Goal: Task Accomplishment & Management: Complete application form

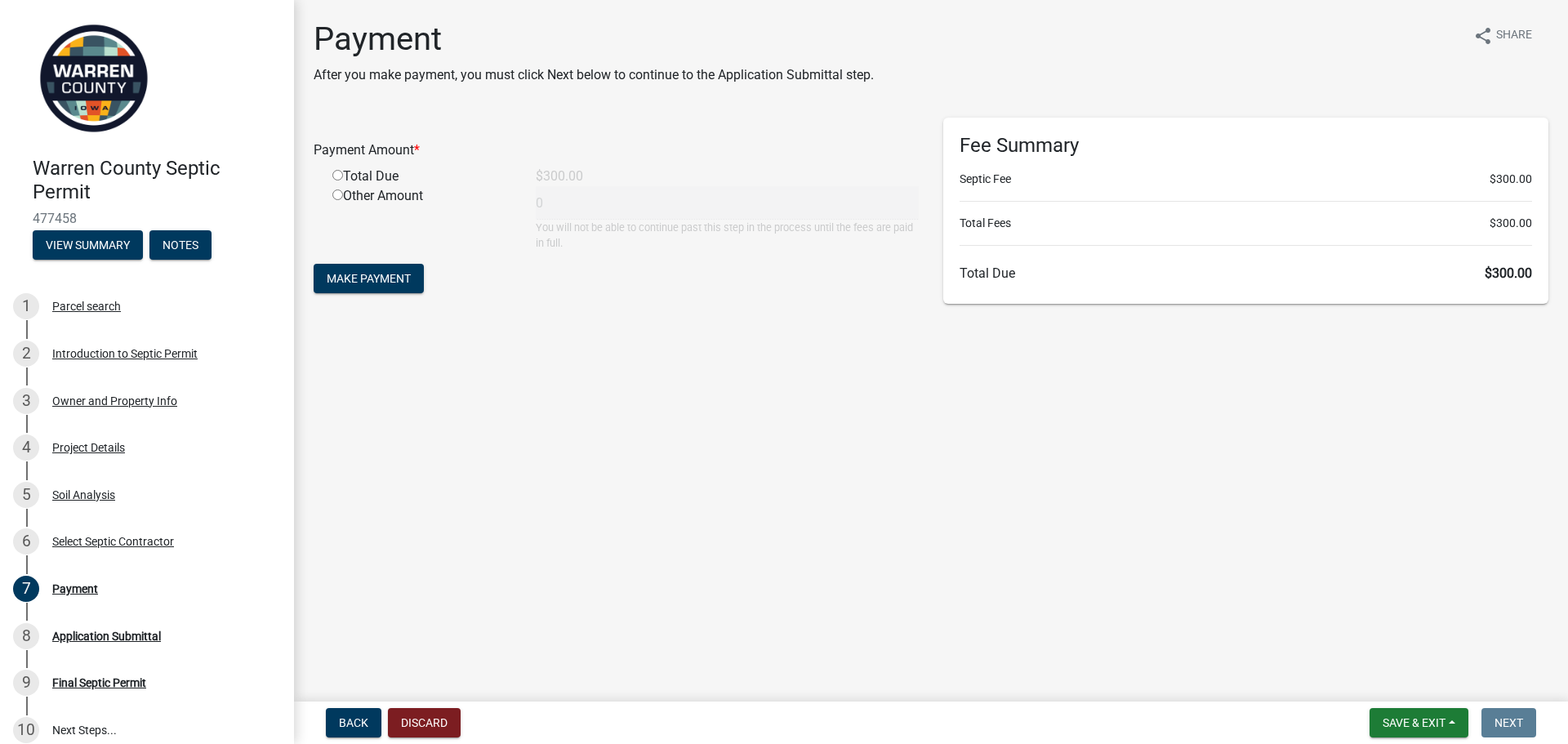
click at [341, 175] on input "radio" at bounding box center [337, 175] width 10 height 10
radio input "true"
type input "300"
click at [405, 274] on span "Make Payment" at bounding box center [369, 278] width 84 height 13
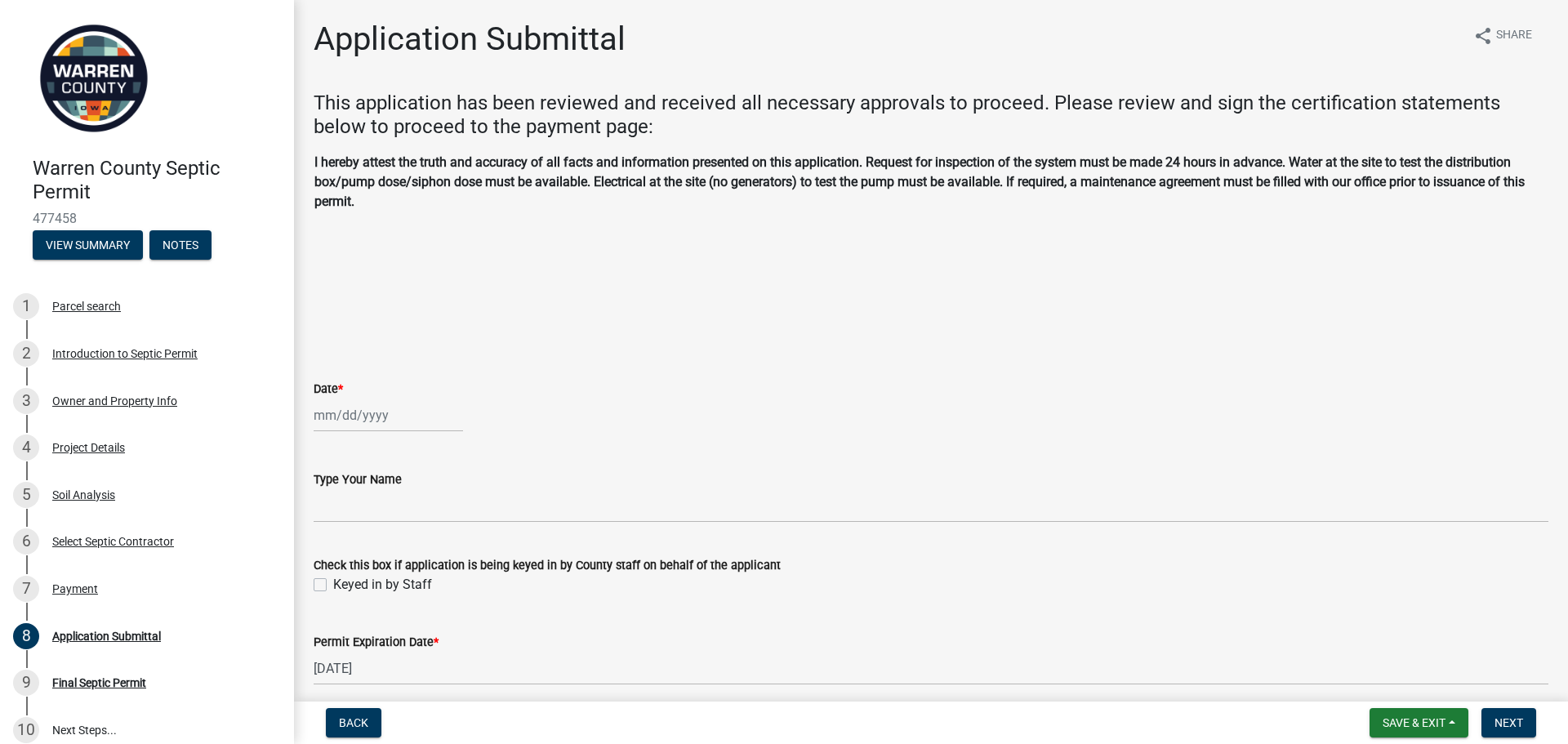
select select "9"
select select "2025"
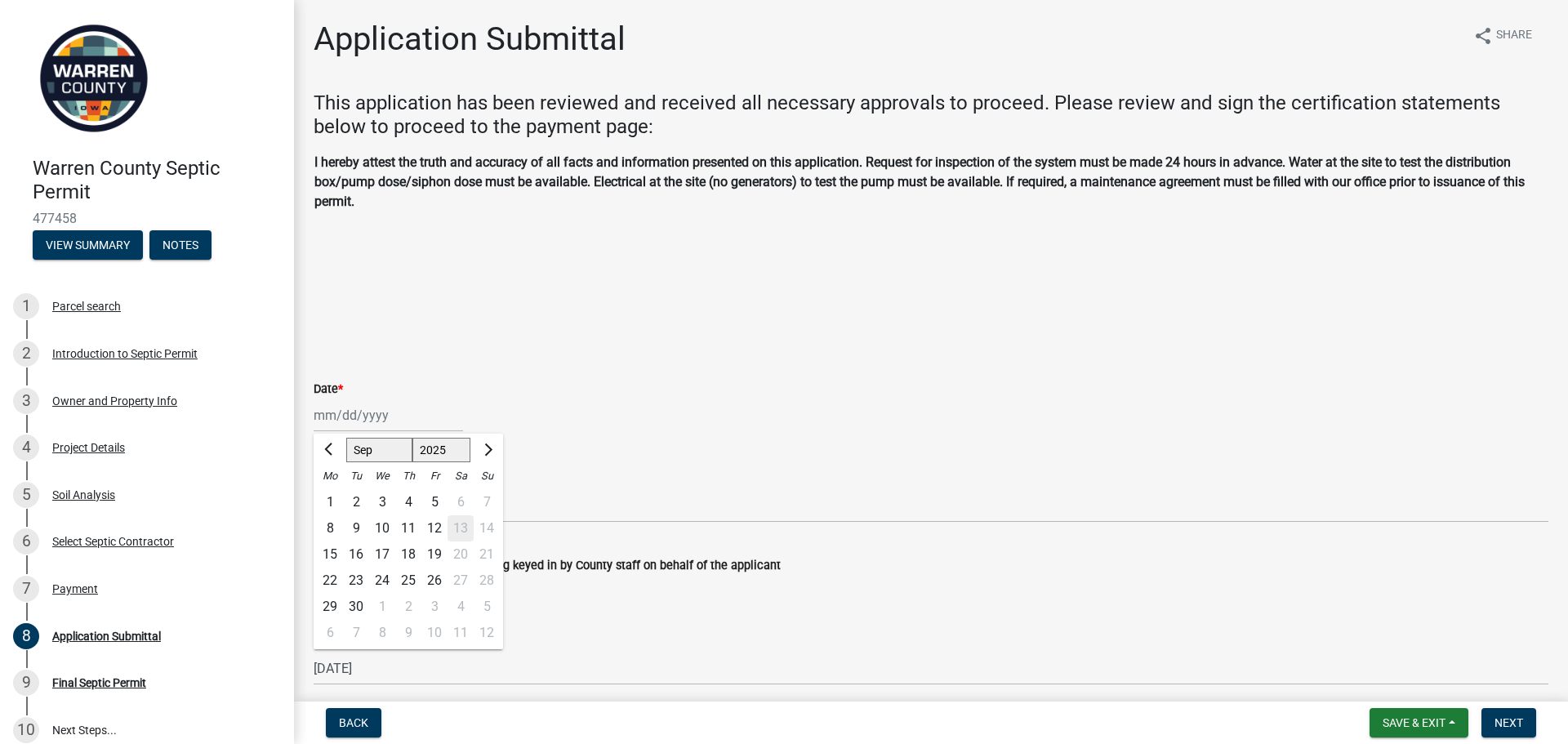
click at [337, 412] on div "[PERSON_NAME] Feb Mar Apr [PERSON_NAME][DATE] Oct Nov [DATE] 1526 1527 1528 152…" at bounding box center [388, 414] width 149 height 33
click at [439, 524] on div "12" at bounding box center [434, 528] width 26 height 26
type input "[DATE]"
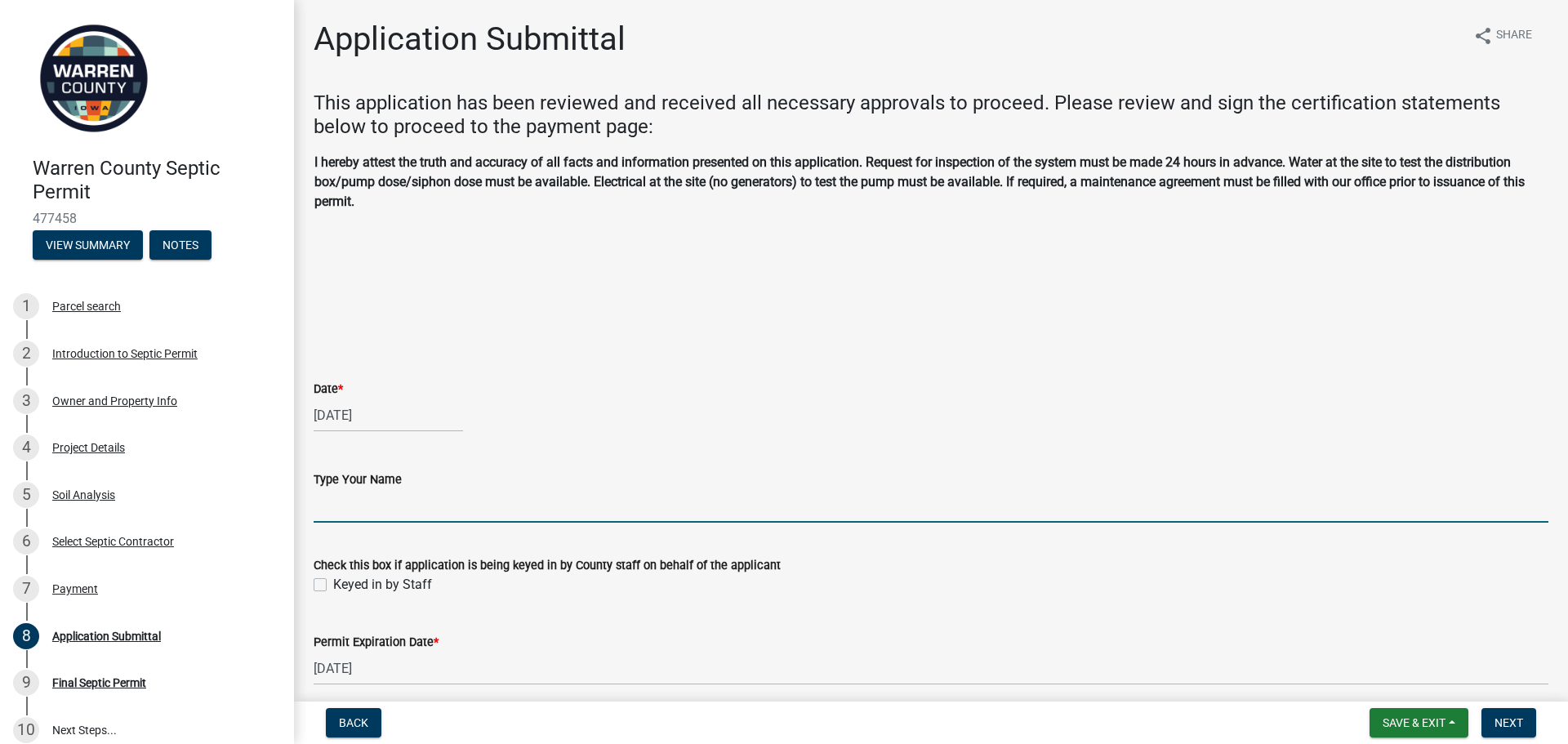
click at [388, 508] on input "Type Your Name" at bounding box center [930, 505] width 1235 height 33
type input "[PERSON_NAME]"
click at [1504, 717] on span "Next" at bounding box center [1508, 722] width 28 height 13
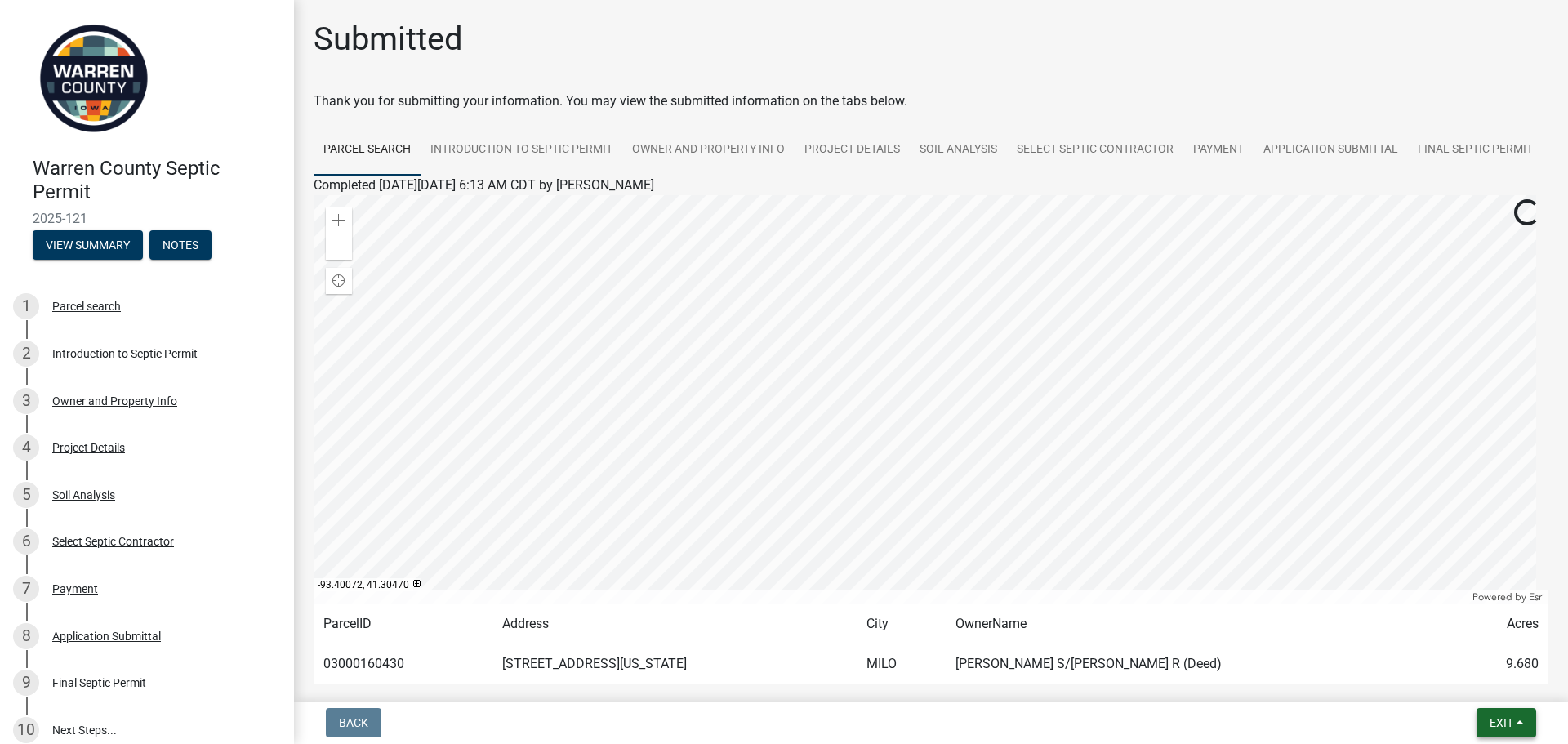
click at [1493, 715] on button "Exit" at bounding box center [1505, 723] width 59 height 29
click at [1445, 675] on button "Save & Exit" at bounding box center [1470, 680] width 130 height 39
